Goal: Task Accomplishment & Management: Use online tool/utility

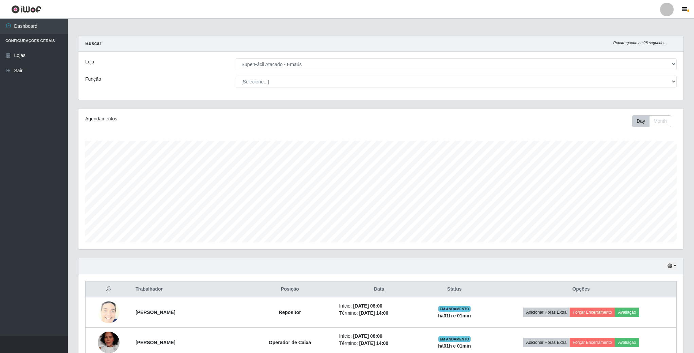
select select "407"
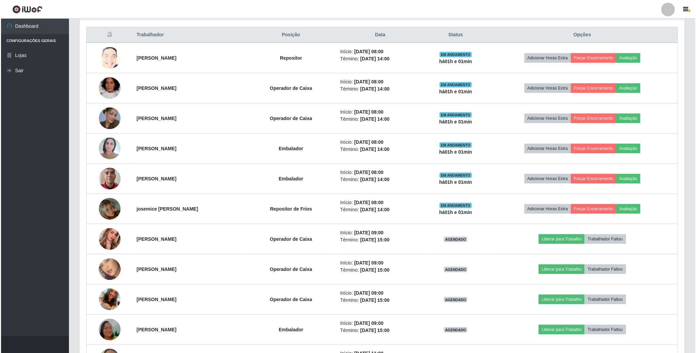
scroll to position [142, 604]
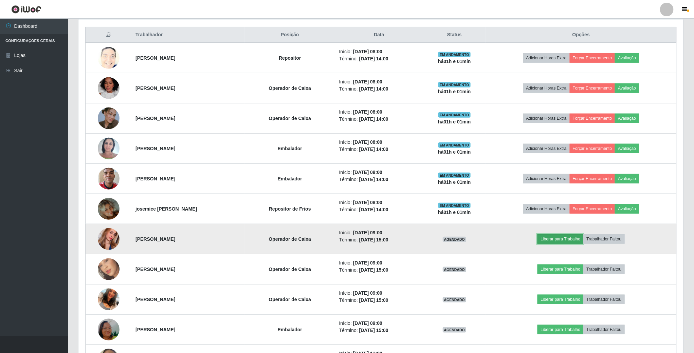
click at [555, 244] on button "Liberar para Trabalho" at bounding box center [561, 240] width 46 height 10
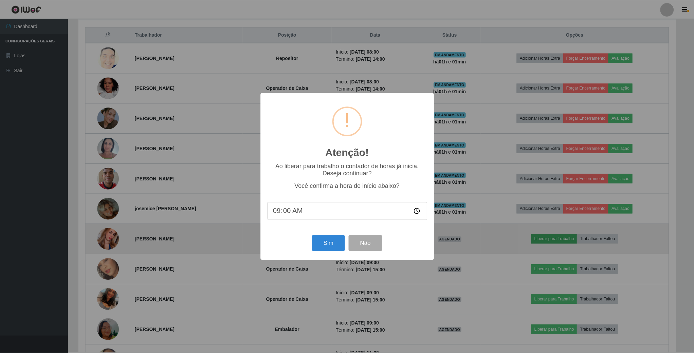
scroll to position [142, 599]
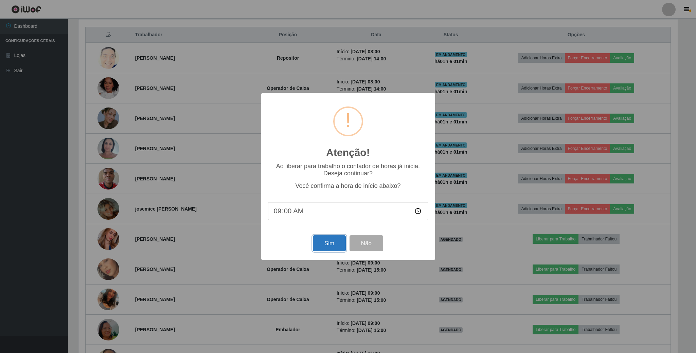
click at [339, 241] on button "Sim" at bounding box center [329, 244] width 33 height 16
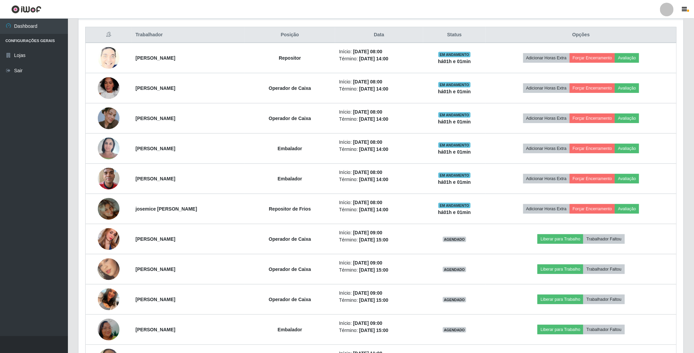
scroll to position [142, 606]
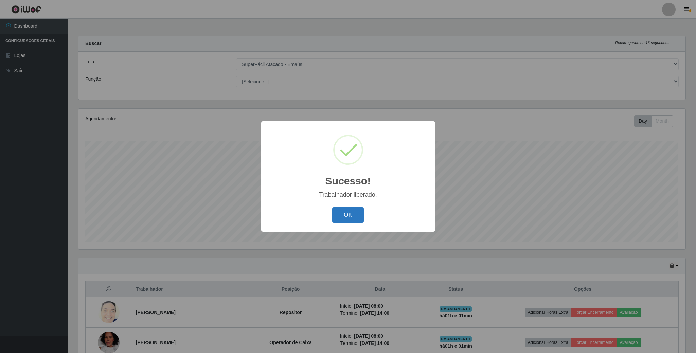
click at [353, 217] on button "OK" at bounding box center [348, 215] width 32 height 16
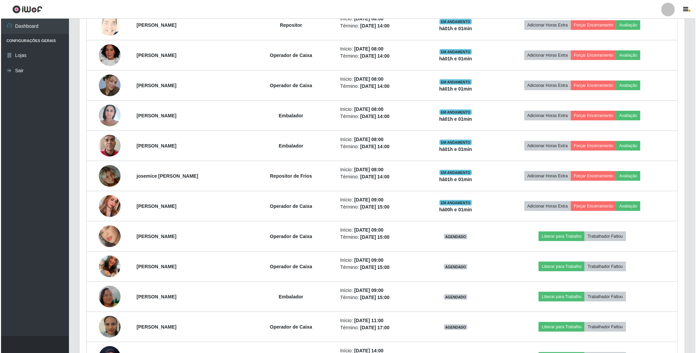
scroll to position [306, 0]
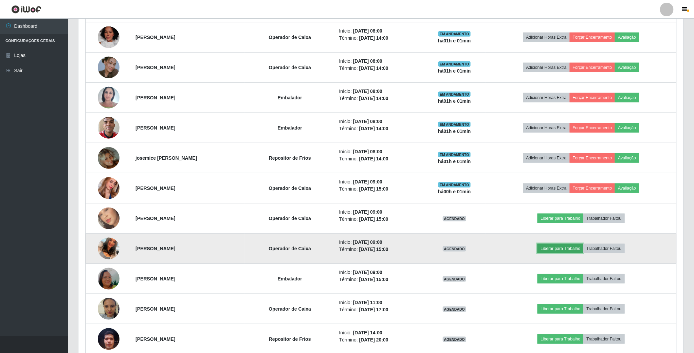
click at [553, 253] on button "Liberar para Trabalho" at bounding box center [561, 249] width 46 height 10
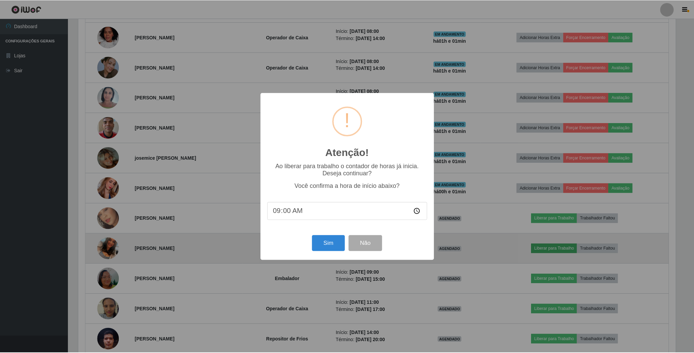
scroll to position [142, 599]
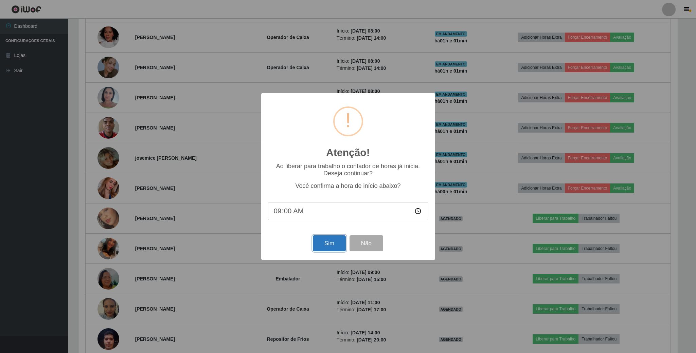
click at [332, 246] on button "Sim" at bounding box center [329, 244] width 33 height 16
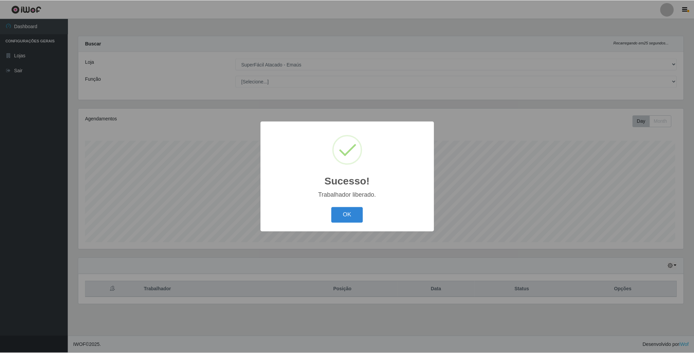
scroll to position [142, 606]
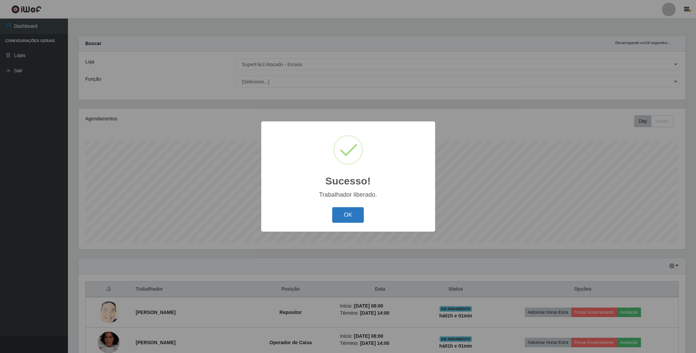
click at [349, 215] on button "OK" at bounding box center [348, 215] width 32 height 16
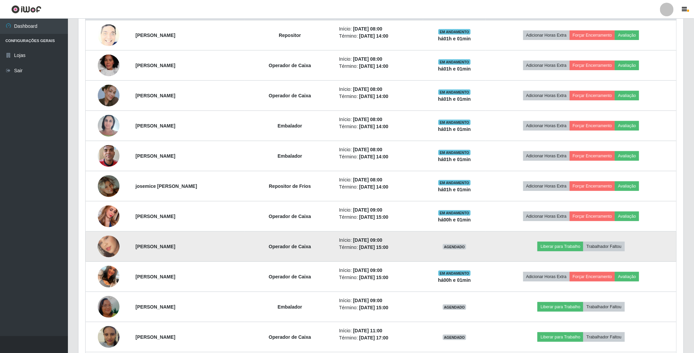
scroll to position [306, 0]
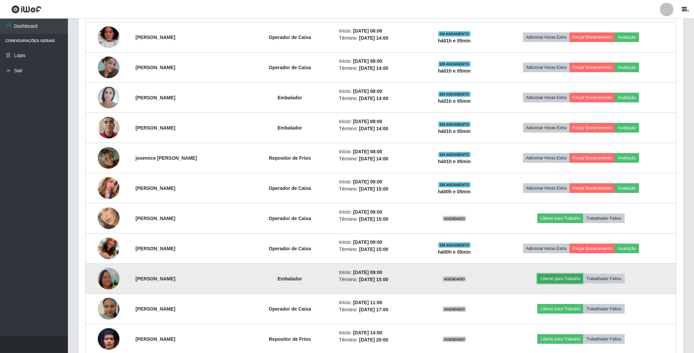
click at [558, 283] on button "Liberar para Trabalho" at bounding box center [561, 279] width 46 height 10
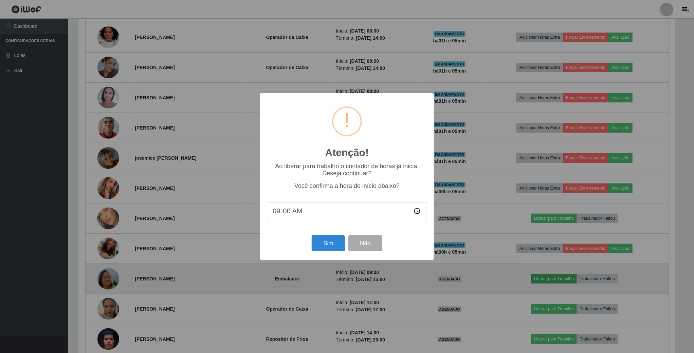
scroll to position [142, 599]
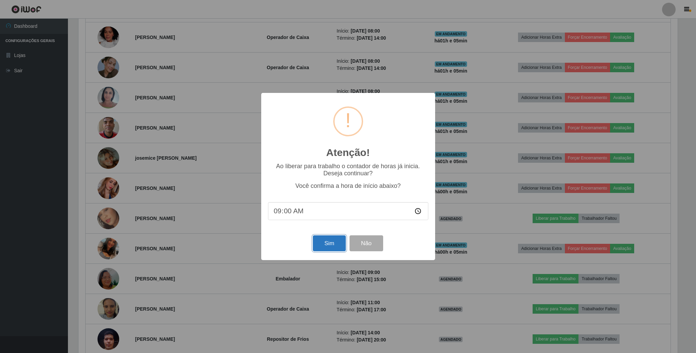
click at [331, 246] on button "Sim" at bounding box center [329, 244] width 33 height 16
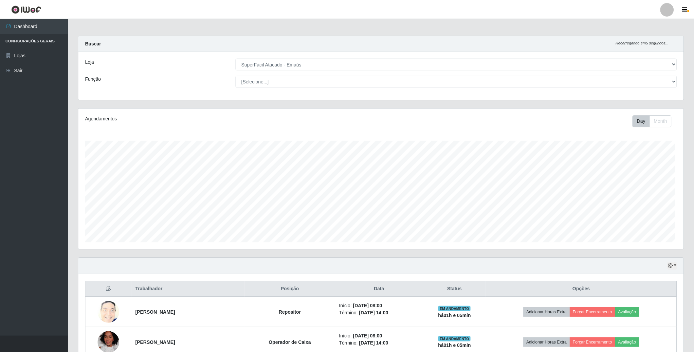
scroll to position [142, 606]
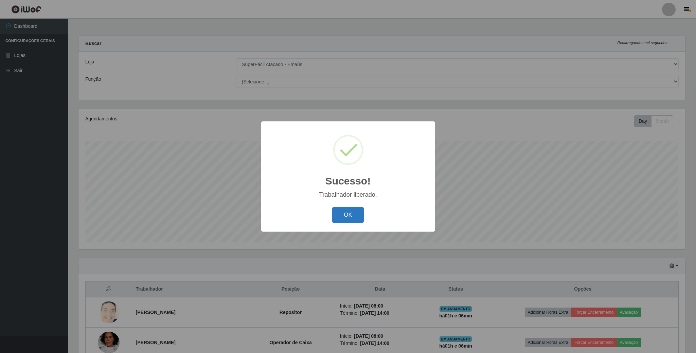
click at [340, 215] on button "OK" at bounding box center [348, 215] width 32 height 16
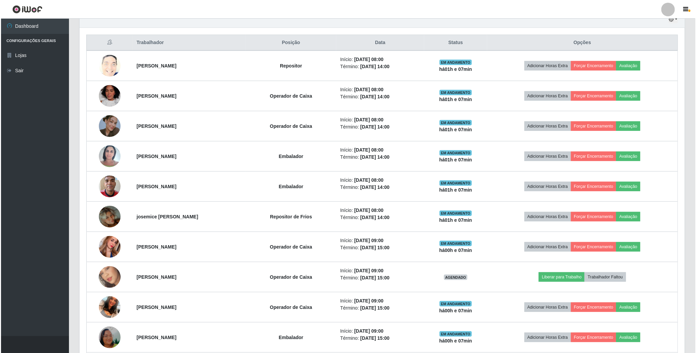
scroll to position [255, 0]
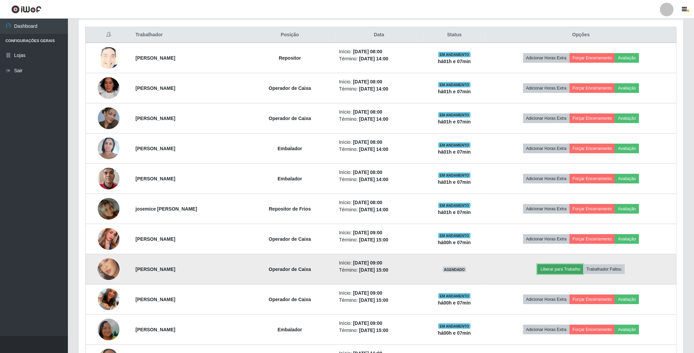
click at [554, 272] on button "Liberar para Trabalho" at bounding box center [561, 270] width 46 height 10
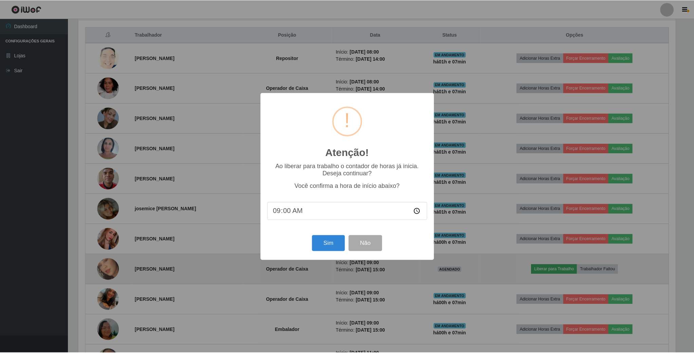
scroll to position [142, 599]
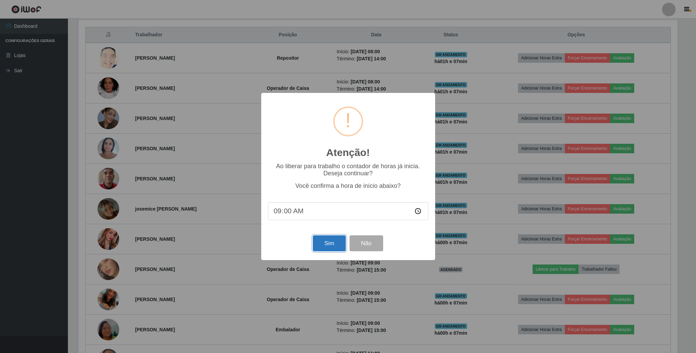
click at [328, 246] on button "Sim" at bounding box center [329, 244] width 33 height 16
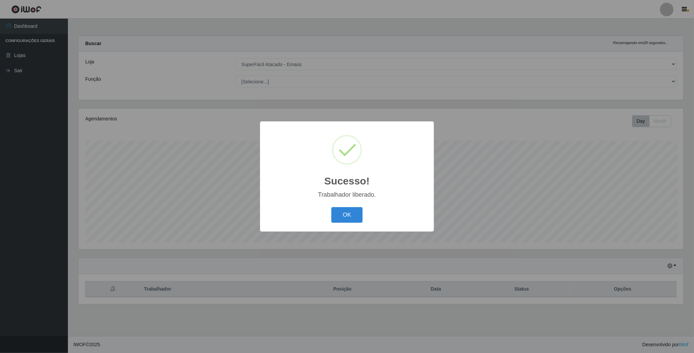
scroll to position [142, 606]
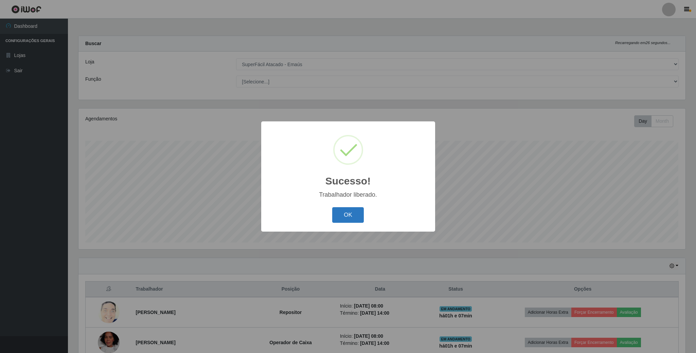
click at [347, 215] on button "OK" at bounding box center [348, 215] width 32 height 16
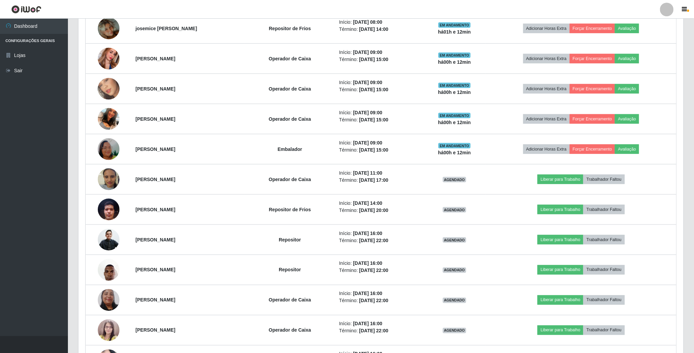
scroll to position [458, 0]
